Goal: Complete application form: Fill out and submit a form for a specific purpose

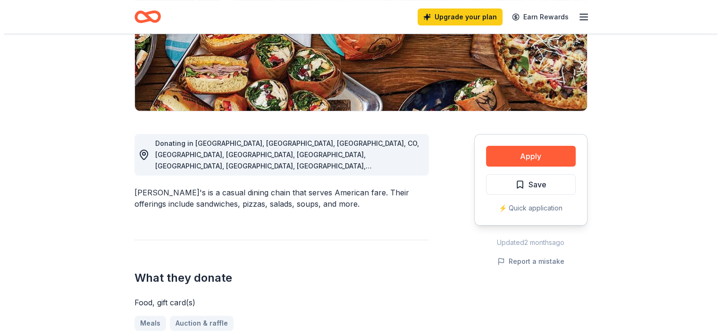
scroll to position [177, 0]
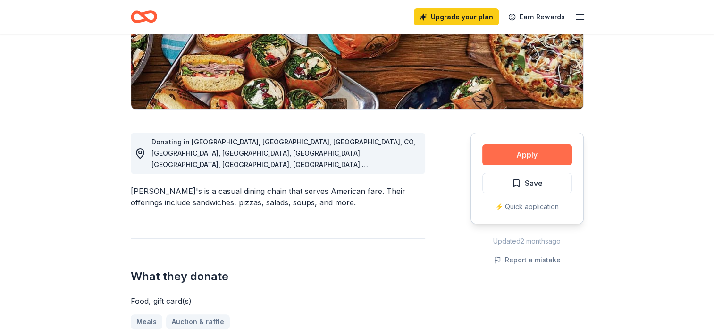
click at [525, 154] on button "Apply" at bounding box center [527, 154] width 90 height 21
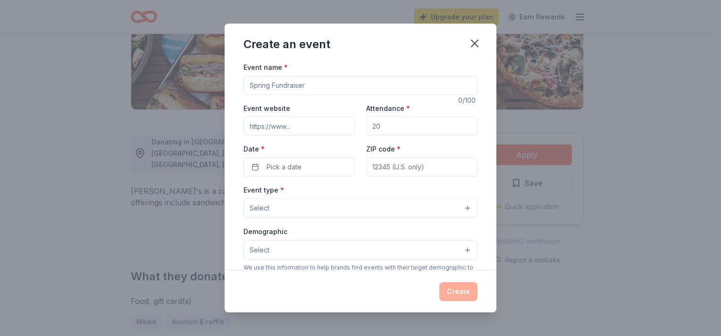
drag, startPoint x: 338, startPoint y: 85, endPoint x: 222, endPoint y: 90, distance: 116.2
click at [222, 90] on div "Create an event Event name * 0 /100 Event website Attendance * Date * Pick a da…" at bounding box center [360, 168] width 721 height 336
type input "3rd Annual Designer Purse Bingo"
type input "https://www.limestonechildwelfare.com"
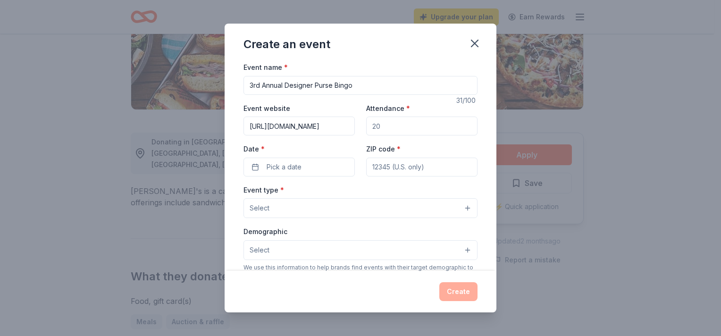
scroll to position [0, 0]
type input "520"
click at [253, 166] on button "Pick a date" at bounding box center [299, 167] width 111 height 19
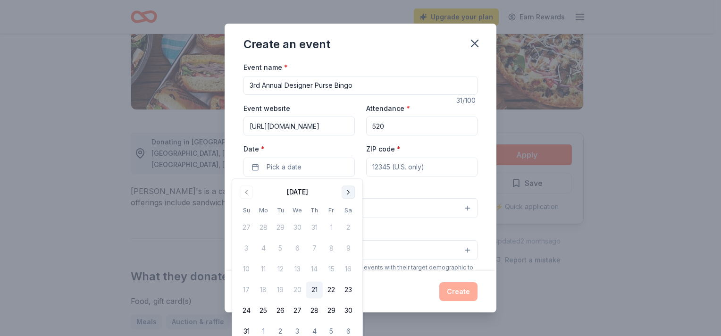
click at [347, 191] on button "Go to next month" at bounding box center [348, 192] width 13 height 13
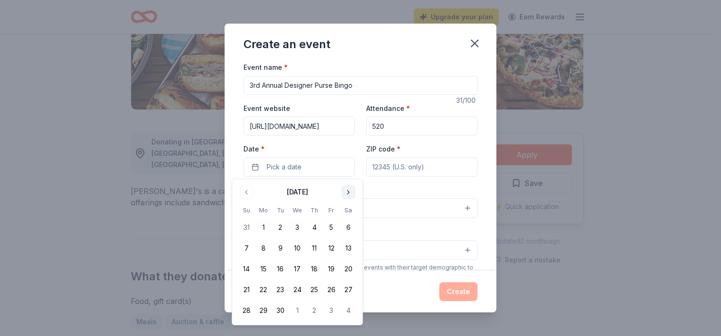
click at [347, 191] on button "Go to next month" at bounding box center [348, 192] width 13 height 13
click at [346, 269] on button "18" at bounding box center [348, 269] width 17 height 17
click at [409, 170] on input "ZIP code *" at bounding box center [421, 167] width 111 height 19
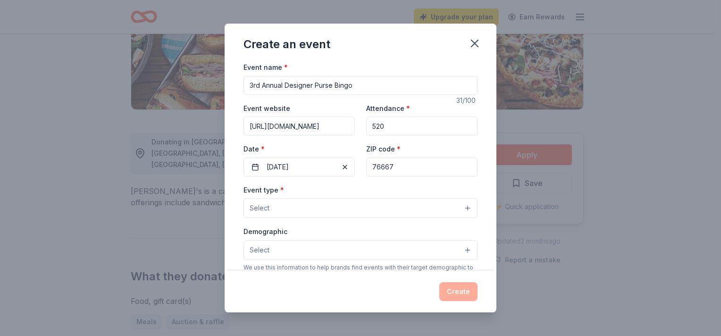
type input "76667"
click at [295, 210] on button "Select" at bounding box center [361, 208] width 234 height 20
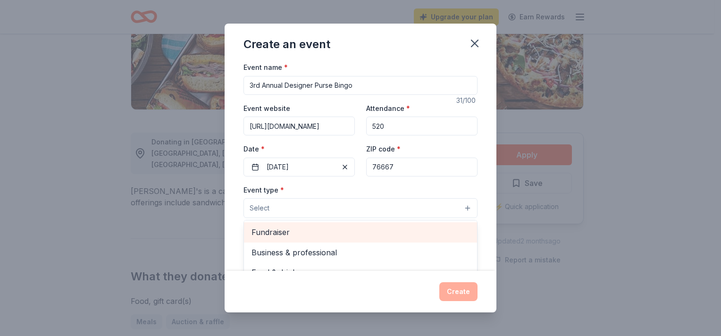
click at [296, 234] on span "Fundraiser" at bounding box center [361, 232] width 218 height 12
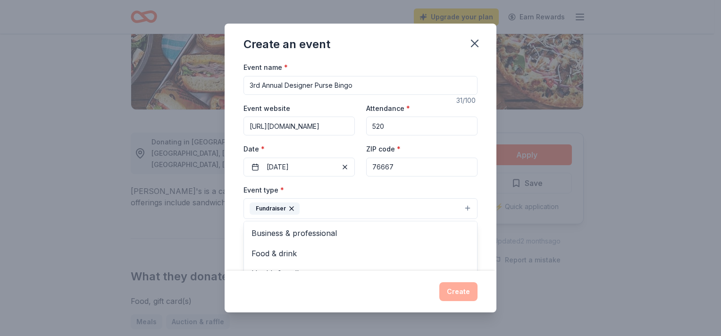
click at [474, 193] on div "Event name * 3rd Annual Designer Purse Bingo 31 /100 Event website https://www.…" at bounding box center [361, 166] width 272 height 210
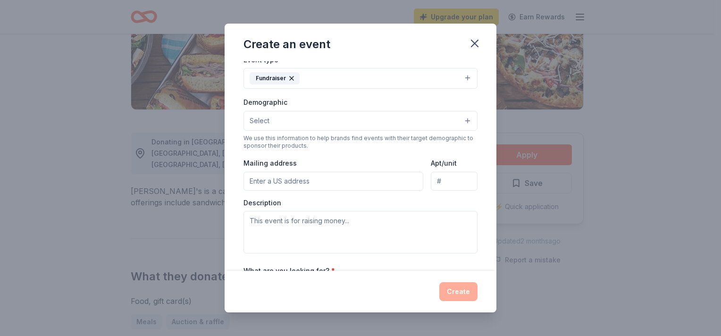
scroll to position [132, 0]
click at [420, 122] on button "Select" at bounding box center [361, 120] width 234 height 20
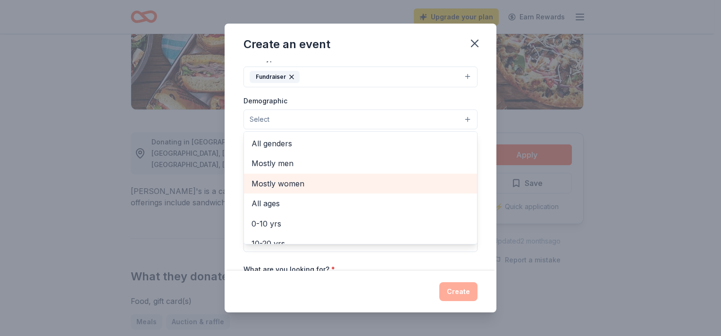
click at [331, 183] on span "Mostly women" at bounding box center [361, 184] width 218 height 12
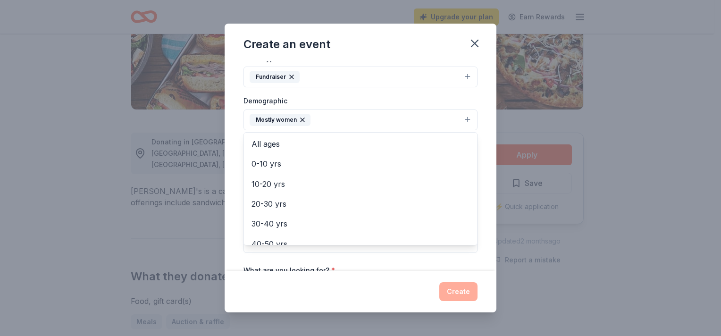
scroll to position [50, 0]
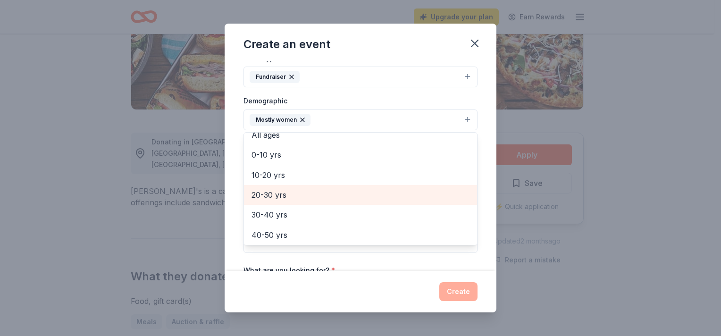
click at [323, 192] on span "20-30 yrs" at bounding box center [361, 195] width 218 height 12
click at [323, 193] on span "30-40 yrs" at bounding box center [361, 195] width 218 height 12
click at [323, 193] on span "40-50 yrs" at bounding box center [361, 195] width 218 height 12
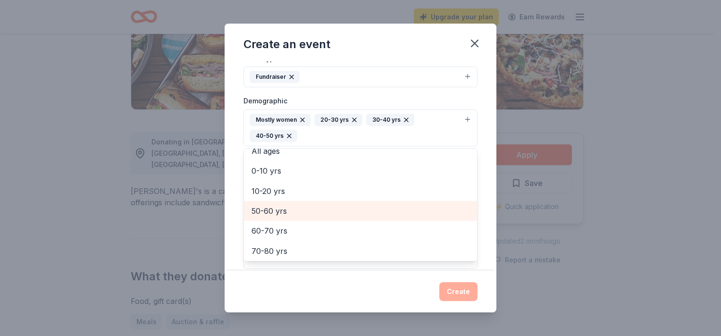
click at [315, 208] on span "50-60 yrs" at bounding box center [361, 211] width 218 height 12
click at [315, 208] on span "60-70 yrs" at bounding box center [361, 211] width 218 height 12
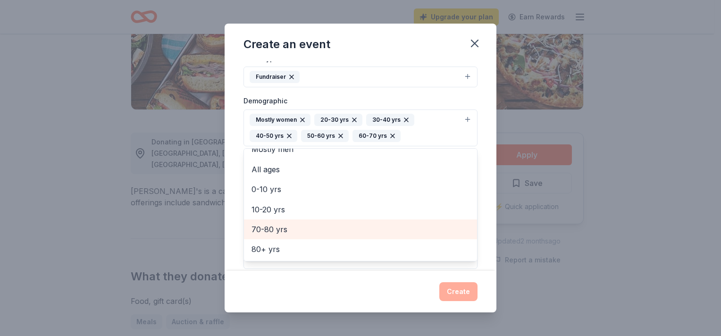
click at [316, 235] on div "70-80 yrs" at bounding box center [360, 230] width 233 height 20
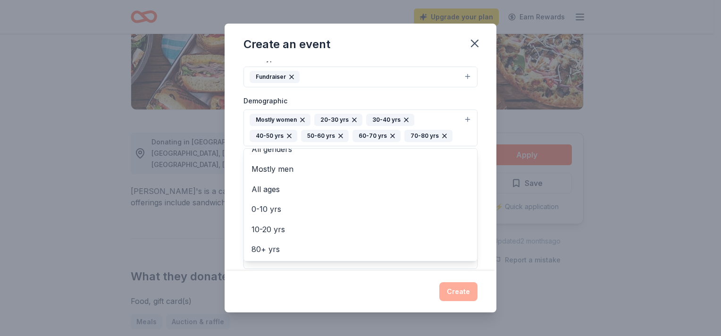
click at [483, 190] on div "Event name * 3rd Annual Designer Purse Bingo 31 /100 Event website https://www.…" at bounding box center [361, 166] width 272 height 210
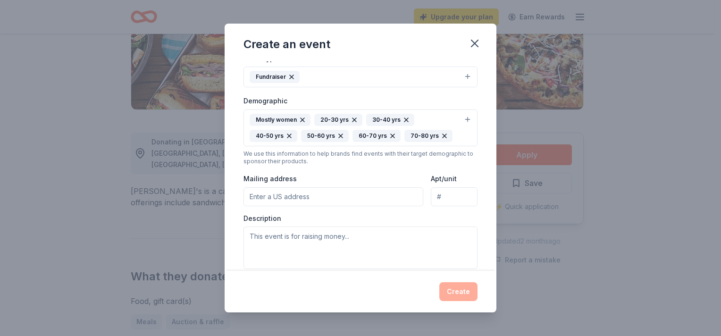
click at [320, 195] on input "Mailing address" at bounding box center [334, 196] width 180 height 19
click at [323, 196] on input "PO Box 335" at bounding box center [334, 196] width 180 height 19
type input "PO Box 335 Mexia, Texas 76667"
click at [256, 235] on textarea at bounding box center [361, 248] width 234 height 42
paste textarea "Designer Purse Bingo has quickly become one of Limestone County’s favorite annu…"
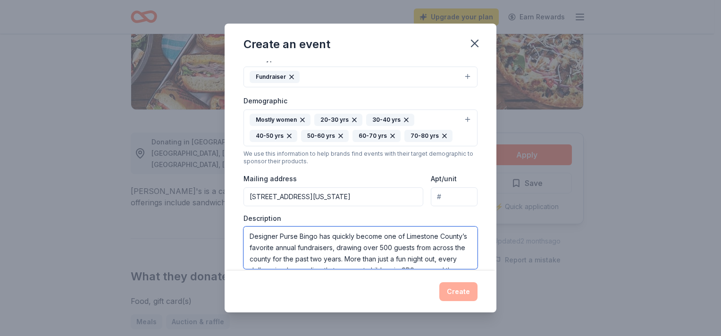
scroll to position [40, 0]
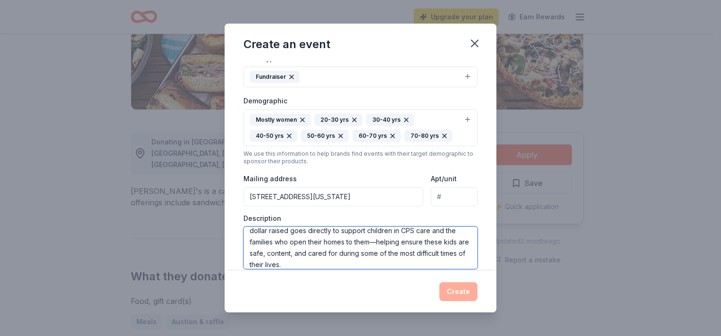
type textarea "Designer Purse Bingo has quickly become one of Limestone County’s favorite annu…"
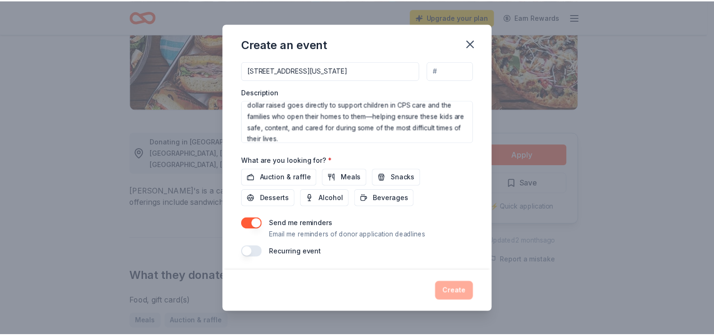
scroll to position [259, 0]
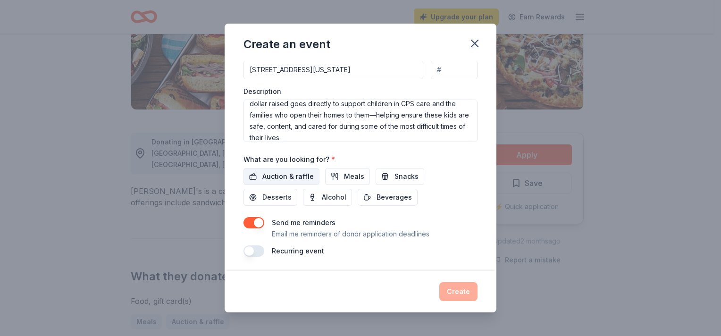
click at [291, 176] on span "Auction & raffle" at bounding box center [287, 176] width 51 height 11
click at [395, 176] on span "Snacks" at bounding box center [407, 176] width 24 height 11
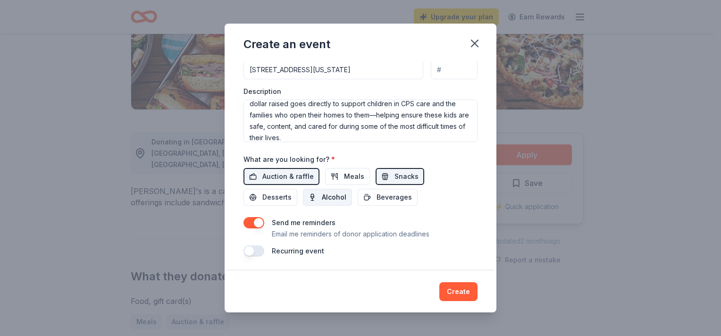
click at [338, 196] on span "Alcohol" at bounding box center [334, 197] width 25 height 11
click at [458, 293] on button "Create" at bounding box center [459, 291] width 38 height 19
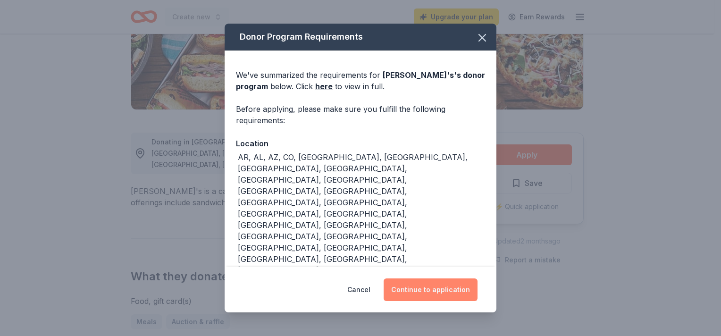
click at [427, 287] on button "Continue to application" at bounding box center [431, 290] width 94 height 23
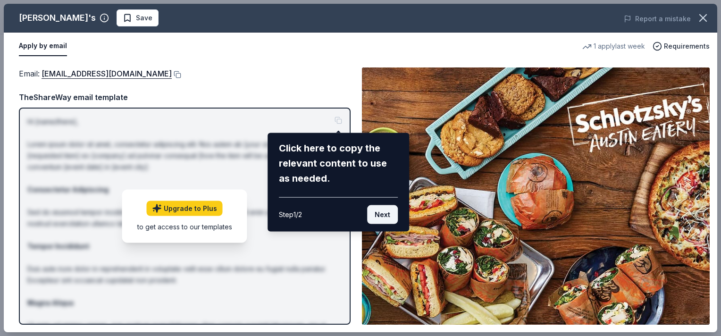
click at [382, 216] on button "Next" at bounding box center [382, 214] width 31 height 19
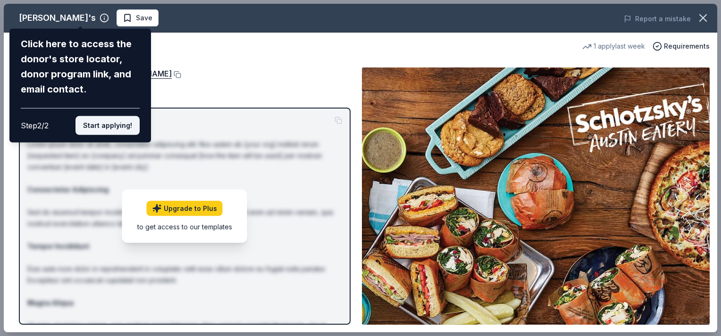
click at [118, 127] on button "Start applying!" at bounding box center [108, 125] width 64 height 19
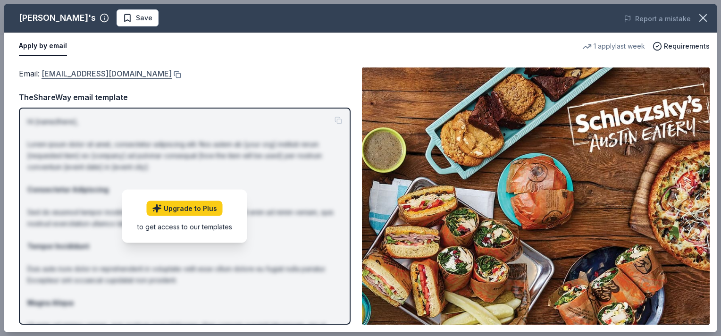
click at [169, 74] on link "donationrequests@schlotzskys.com" at bounding box center [107, 74] width 130 height 12
click at [178, 74] on button at bounding box center [176, 75] width 9 height 8
click at [702, 19] on icon "button" at bounding box center [703, 18] width 7 height 7
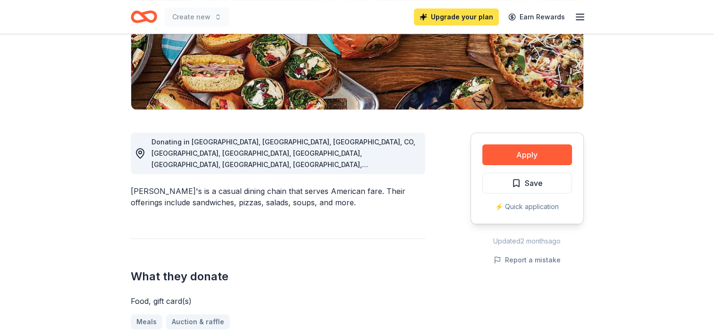
click at [472, 19] on link "Upgrade your plan" at bounding box center [456, 16] width 85 height 17
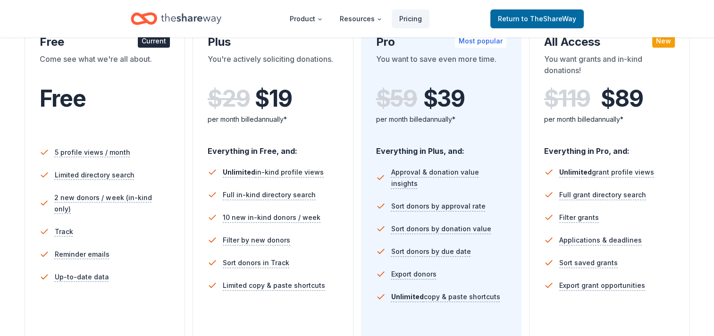
scroll to position [186, 0]
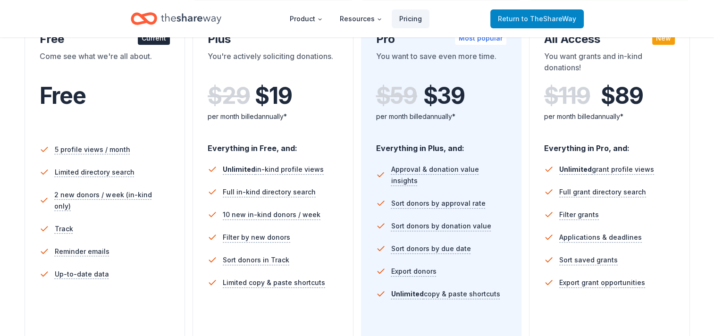
click at [540, 23] on span "Return to TheShareWay" at bounding box center [537, 18] width 78 height 11
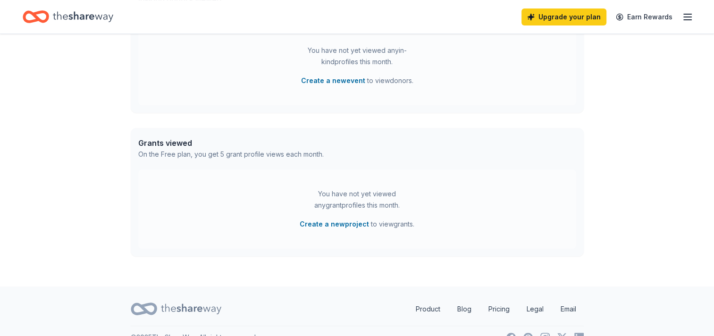
scroll to position [317, 0]
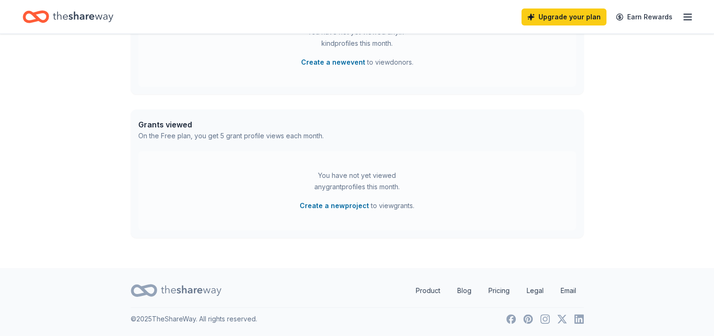
click at [687, 21] on icon "button" at bounding box center [687, 16] width 11 height 11
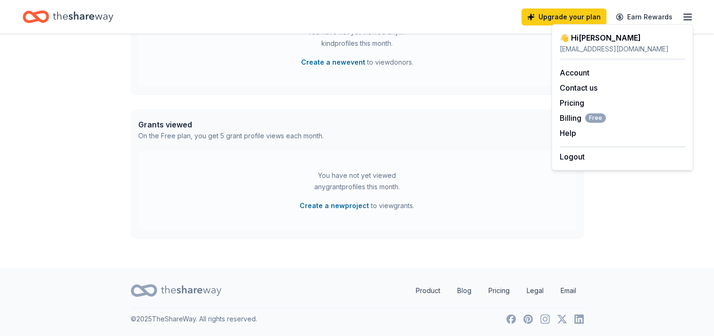
click at [39, 18] on icon "Home" at bounding box center [40, 16] width 15 height 9
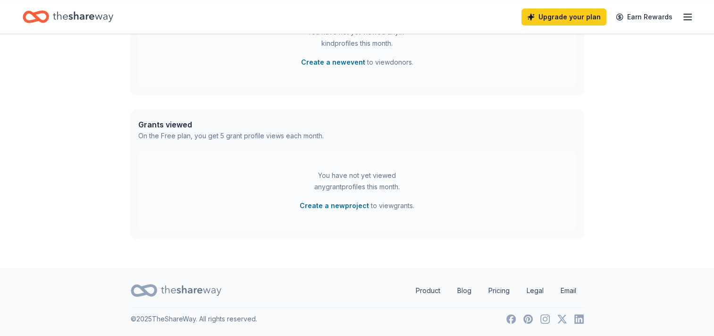
scroll to position [0, 0]
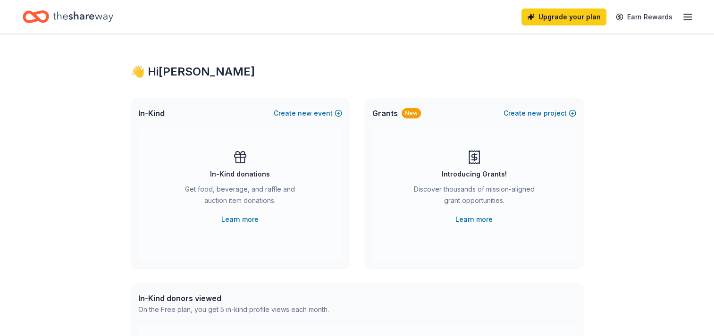
click at [39, 18] on icon "Home" at bounding box center [40, 16] width 15 height 9
click at [239, 221] on link "Learn more" at bounding box center [239, 219] width 37 height 11
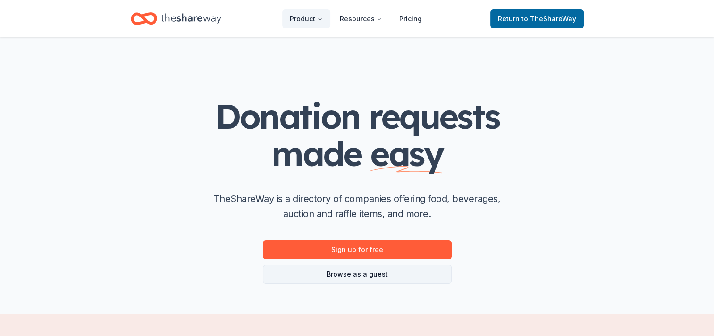
click at [387, 274] on link "Browse as a guest" at bounding box center [357, 274] width 189 height 19
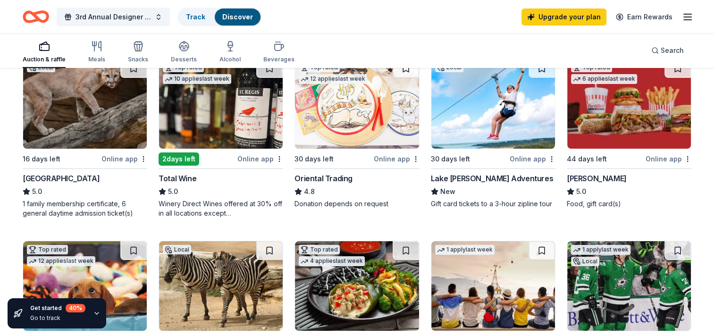
scroll to position [129, 0]
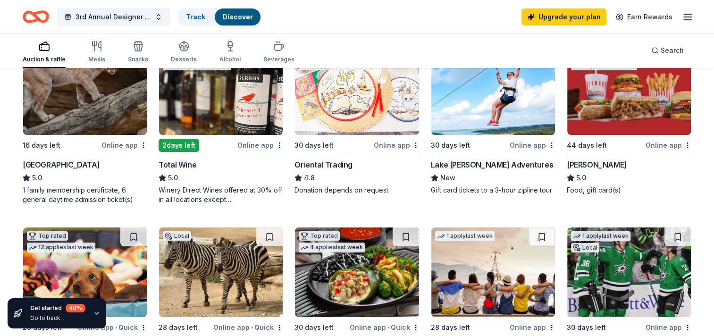
click at [49, 164] on div "[GEOGRAPHIC_DATA]" at bounding box center [61, 164] width 77 height 11
click at [510, 162] on div "Lake [PERSON_NAME] Adventures" at bounding box center [492, 164] width 122 height 11
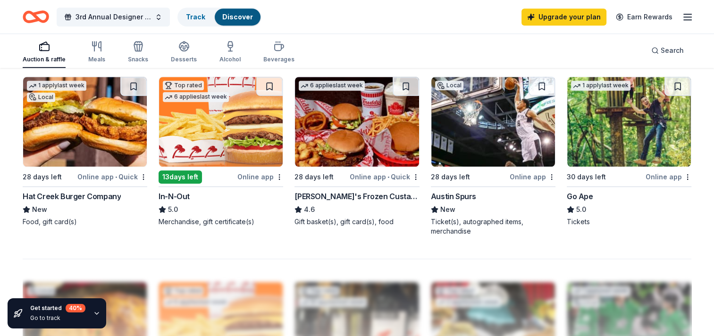
scroll to position [649, 0]
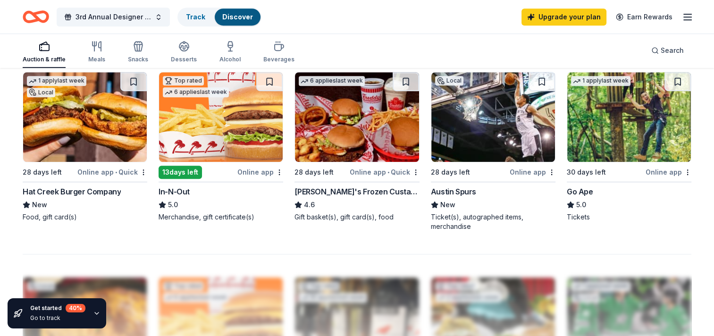
click at [579, 191] on div "Go Ape" at bounding box center [580, 191] width 26 height 11
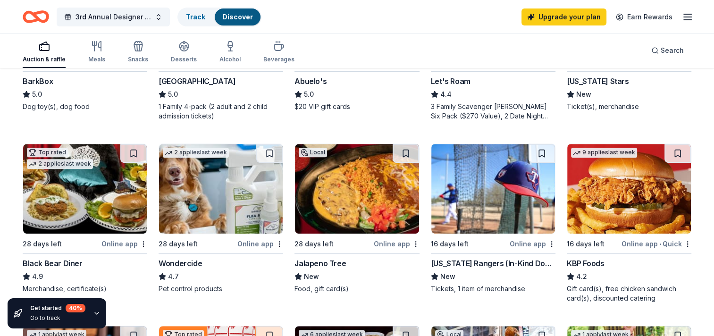
scroll to position [398, 0]
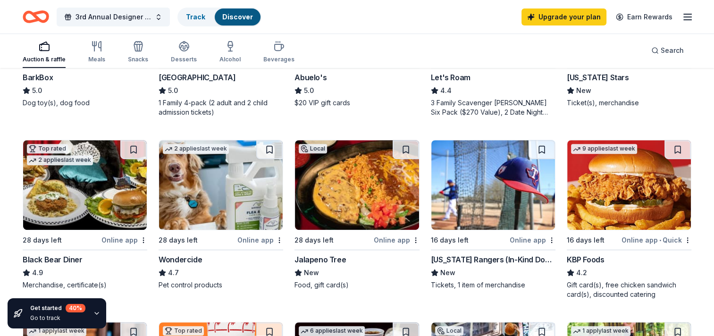
click at [586, 257] on div "KBP Foods" at bounding box center [585, 259] width 37 height 11
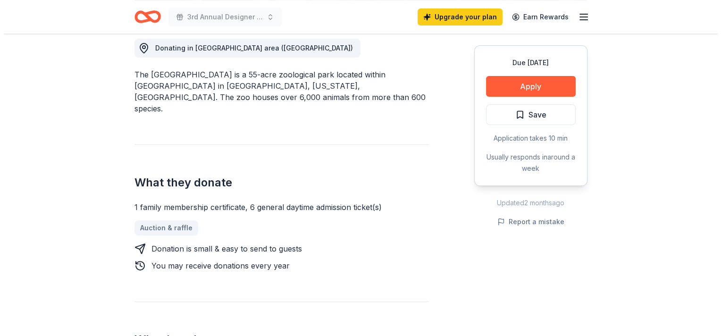
scroll to position [273, 0]
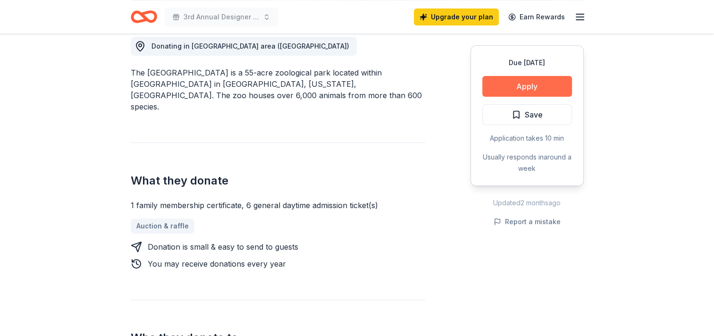
click at [543, 81] on button "Apply" at bounding box center [527, 86] width 90 height 21
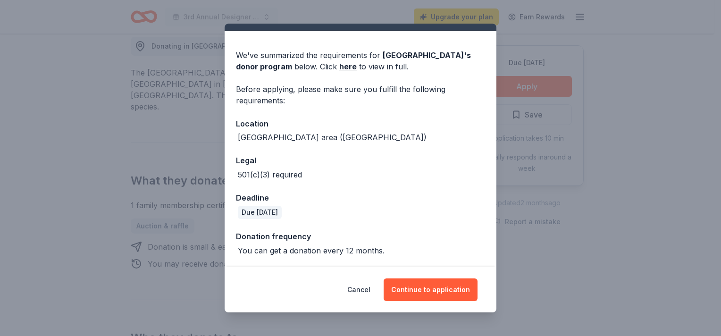
scroll to position [0, 0]
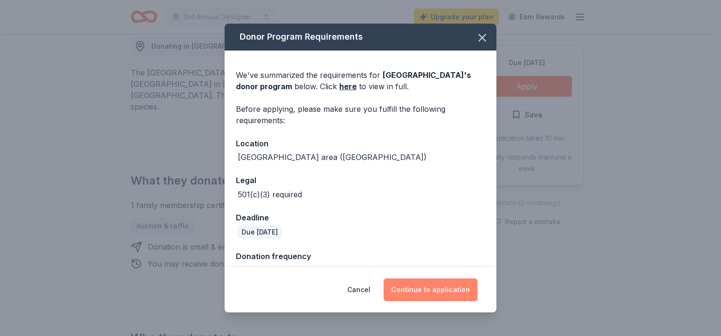
click at [452, 285] on button "Continue to application" at bounding box center [431, 290] width 94 height 23
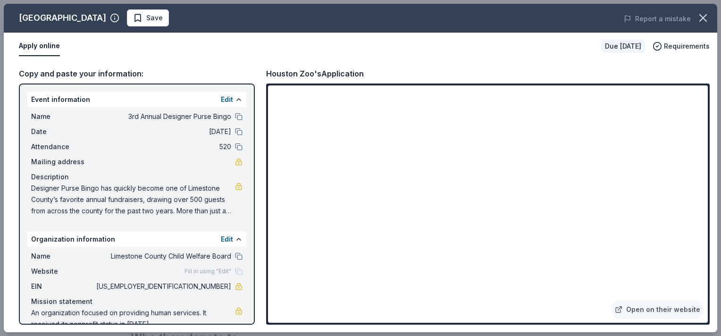
scroll to position [0, 0]
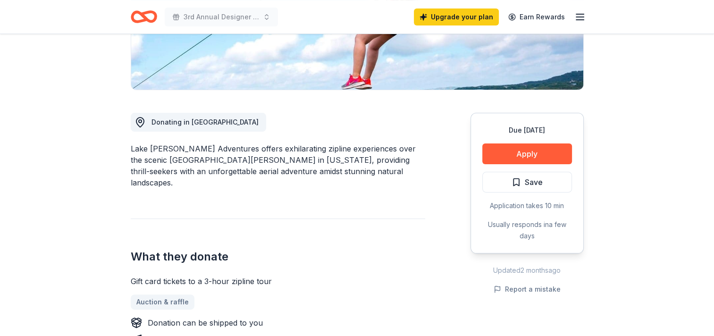
scroll to position [202, 0]
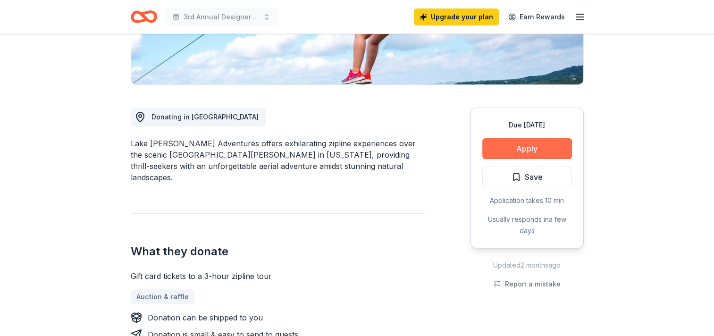
click at [507, 147] on button "Apply" at bounding box center [527, 148] width 90 height 21
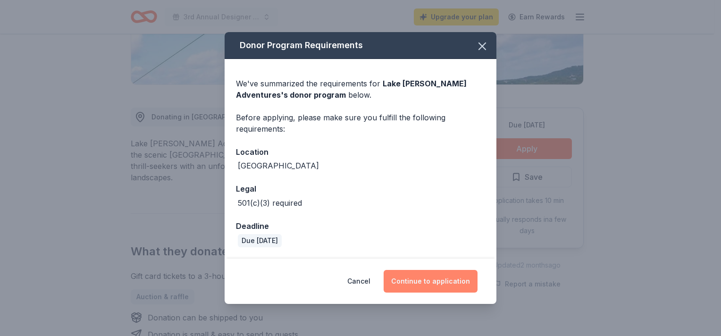
click at [426, 282] on button "Continue to application" at bounding box center [431, 281] width 94 height 23
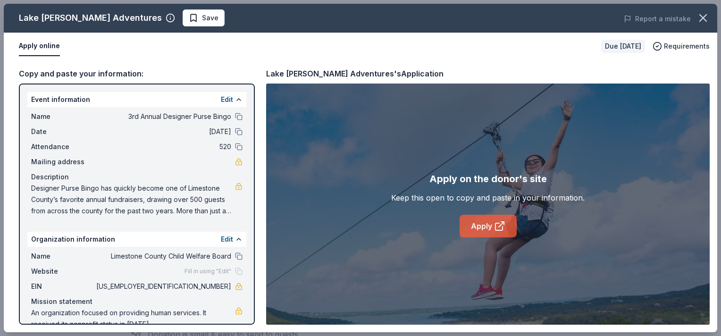
click at [493, 223] on link "Apply" at bounding box center [488, 226] width 57 height 23
click at [708, 21] on icon "button" at bounding box center [703, 17] width 13 height 13
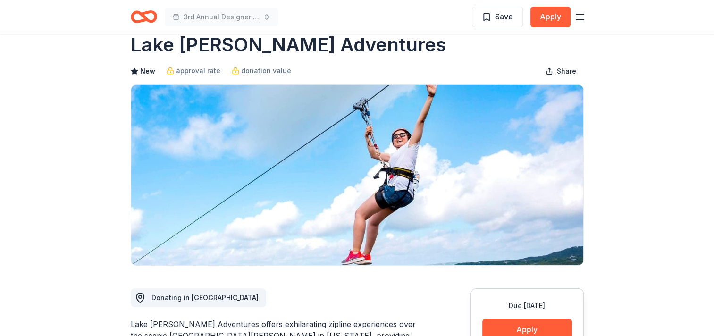
scroll to position [0, 0]
